Goal: Transaction & Acquisition: Purchase product/service

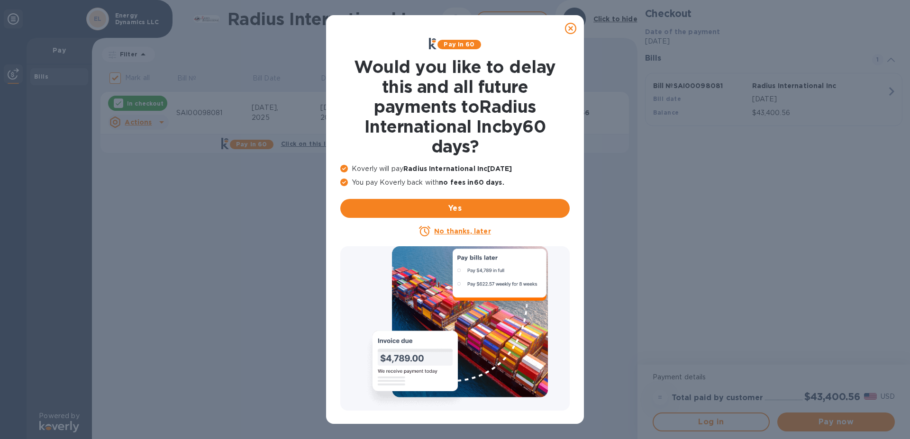
click at [454, 232] on u "No thanks, later" at bounding box center [462, 231] width 56 height 8
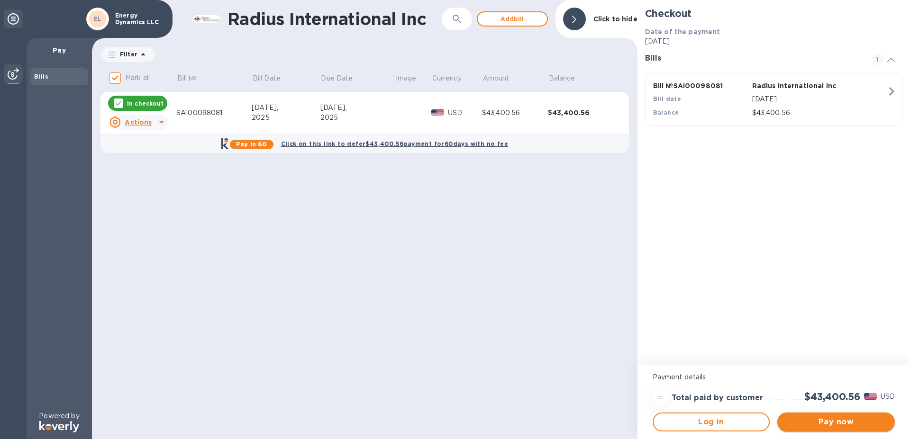
click at [841, 417] on span "Pay now" at bounding box center [835, 421] width 102 height 11
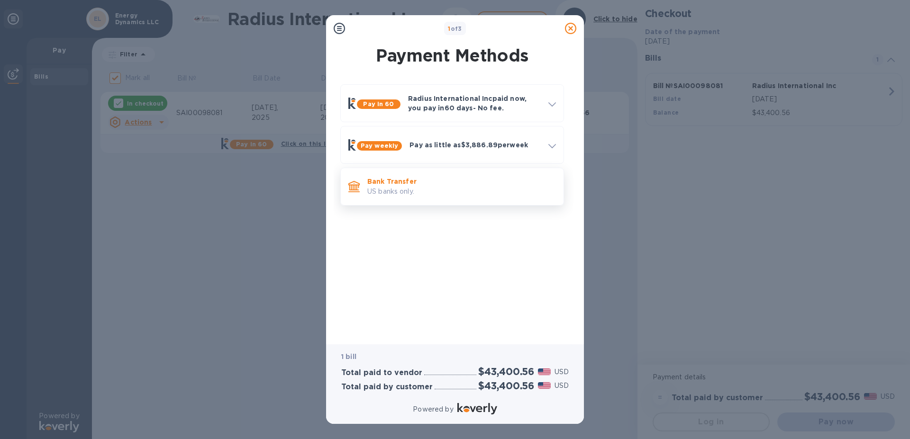
click at [400, 186] on p "Bank Transfer" at bounding box center [461, 181] width 189 height 9
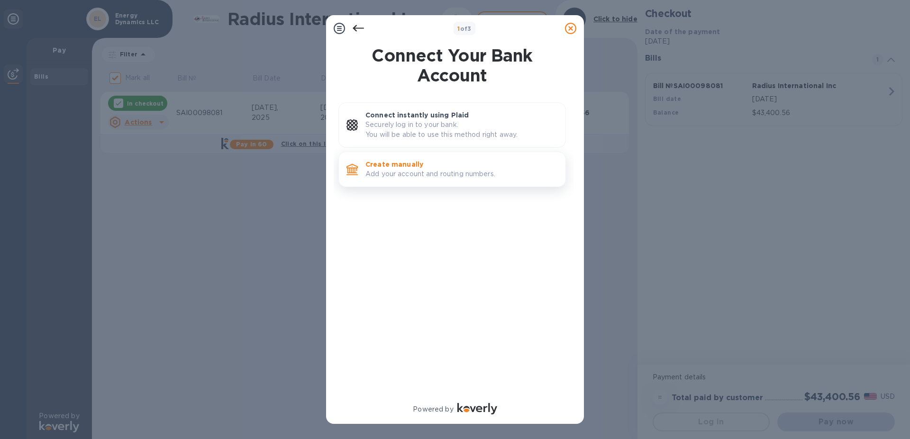
click at [397, 171] on p "Add your account and routing numbers." at bounding box center [461, 174] width 192 height 10
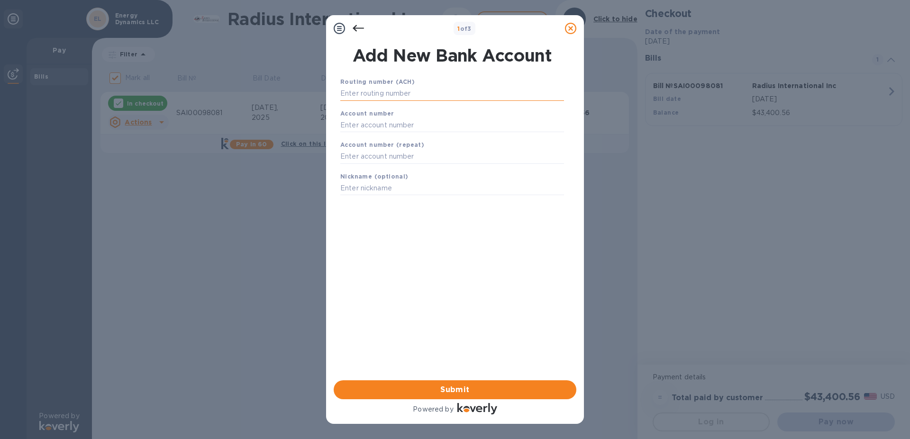
click at [371, 96] on input "text" at bounding box center [452, 94] width 224 height 14
type input "211273765"
click at [370, 135] on input "text" at bounding box center [452, 137] width 224 height 14
type input "190032951"
click at [368, 168] on input "text" at bounding box center [452, 169] width 224 height 14
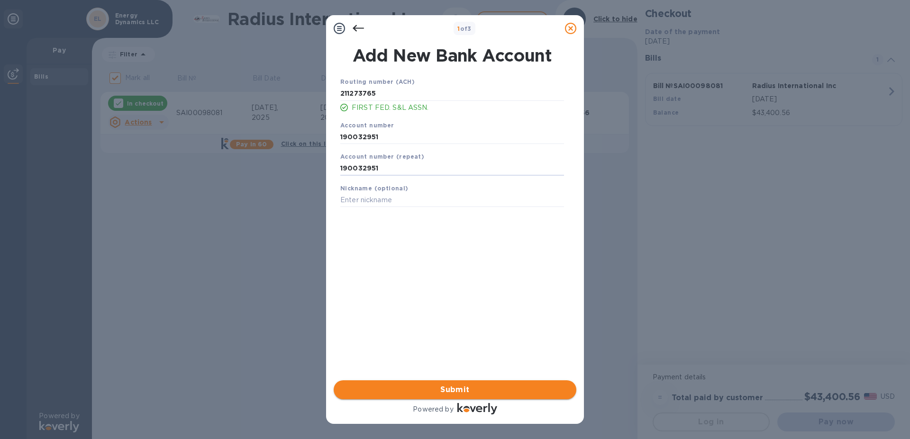
type input "190032951"
click at [463, 391] on span "Submit" at bounding box center [454, 389] width 227 height 11
